Goal: Check status: Check status

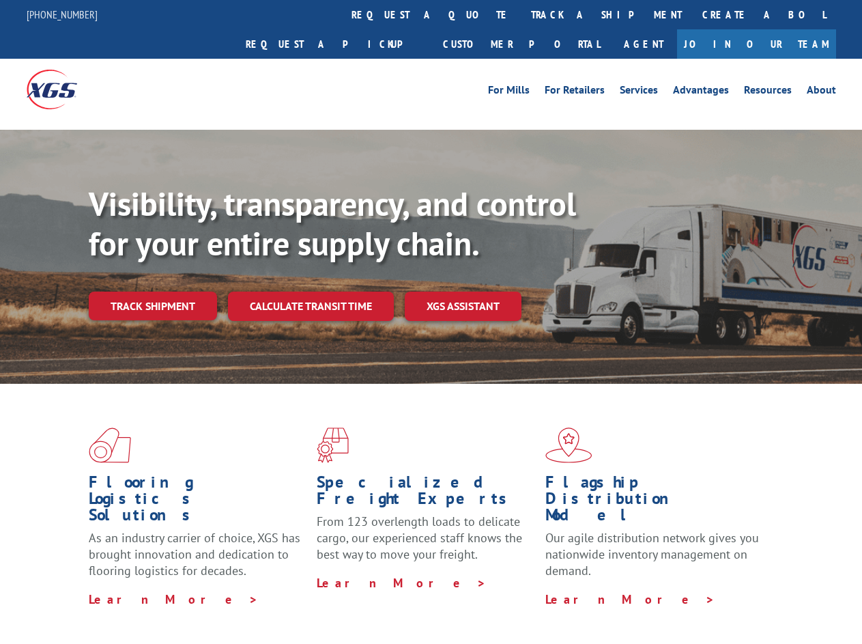
click at [431, 322] on div "Visibility, transparency, and control for your entire supply chain. Track shipm…" at bounding box center [475, 279] width 773 height 190
click at [521, 14] on link "track a shipment" at bounding box center [606, 14] width 171 height 29
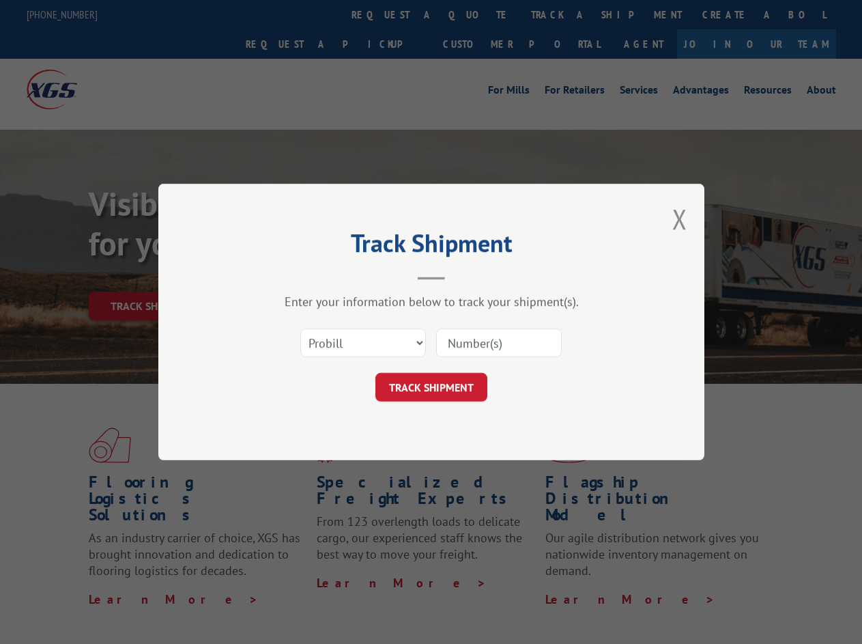
click at [477, 14] on div "Track Shipment Enter your information below to track your shipment(s). Select c…" at bounding box center [431, 322] width 862 height 644
click at [562, 14] on div "Track Shipment Enter your information below to track your shipment(s). Select c…" at bounding box center [431, 322] width 862 height 644
click at [152, 276] on div "Track Shipment Enter your information below to track your shipment(s). Select c…" at bounding box center [431, 322] width 862 height 644
click at [310, 276] on header "Track Shipment" at bounding box center [432, 256] width 410 height 46
click at [464, 276] on header "Track Shipment" at bounding box center [432, 256] width 410 height 46
